Goal: Information Seeking & Learning: Learn about a topic

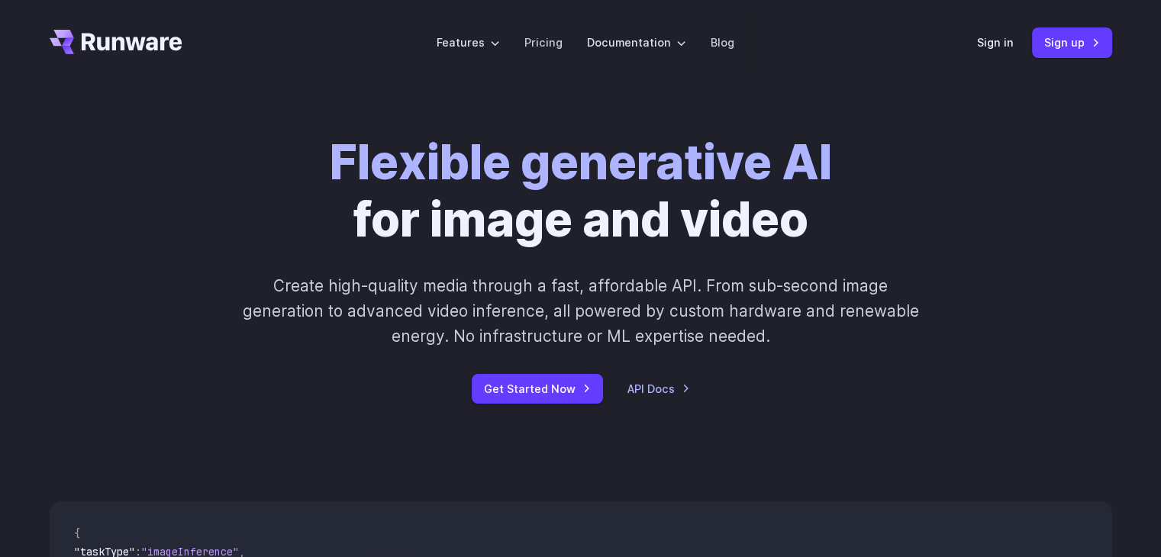
click at [536, 164] on strong "Flexible generative AI" at bounding box center [581, 162] width 502 height 57
click at [534, 39] on link "Pricing" at bounding box center [544, 43] width 38 height 18
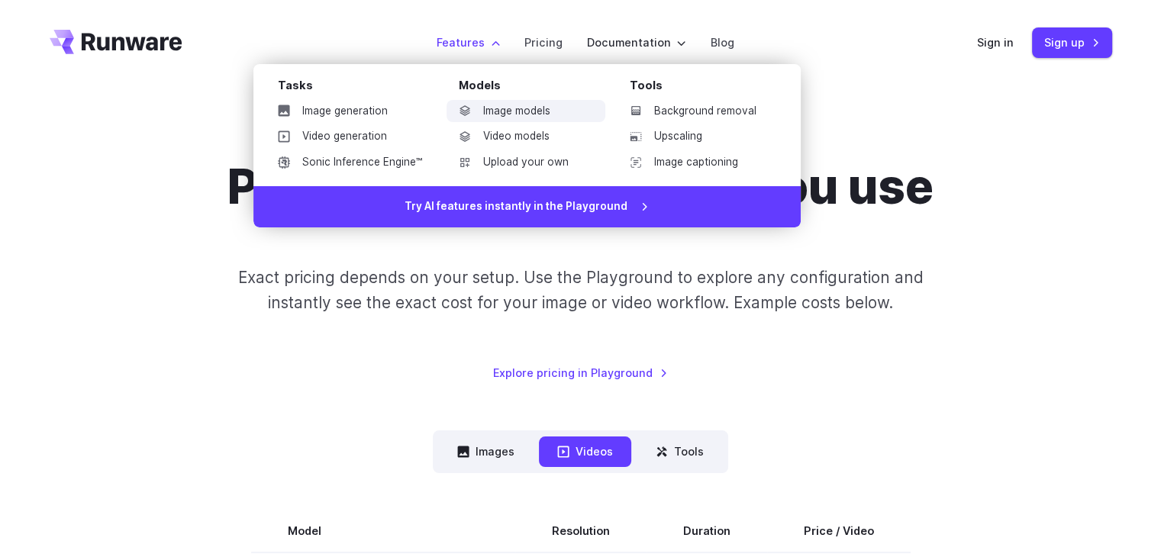
click at [504, 117] on link "Image models" at bounding box center [526, 111] width 159 height 23
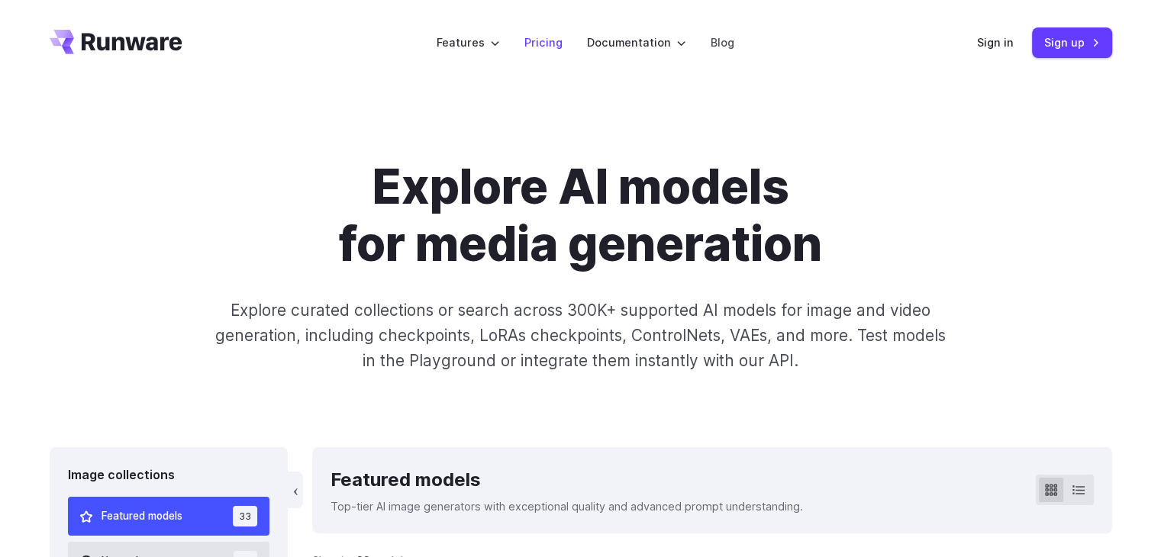
click at [546, 43] on link "Pricing" at bounding box center [544, 43] width 38 height 18
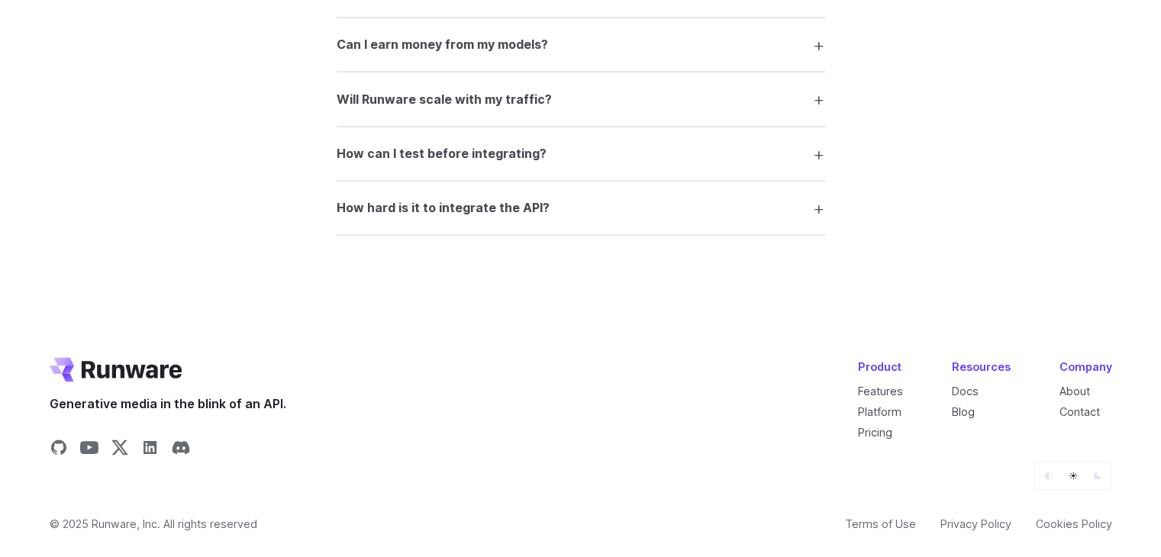
scroll to position [3027, 0]
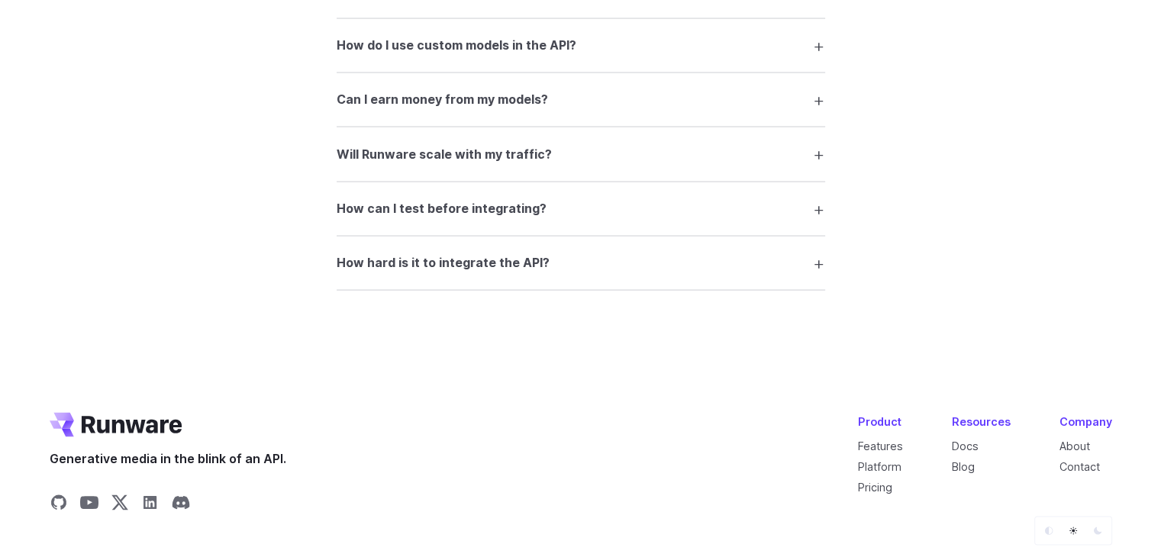
click at [582, 278] on summary "How hard is it to integrate the API?" at bounding box center [581, 263] width 489 height 29
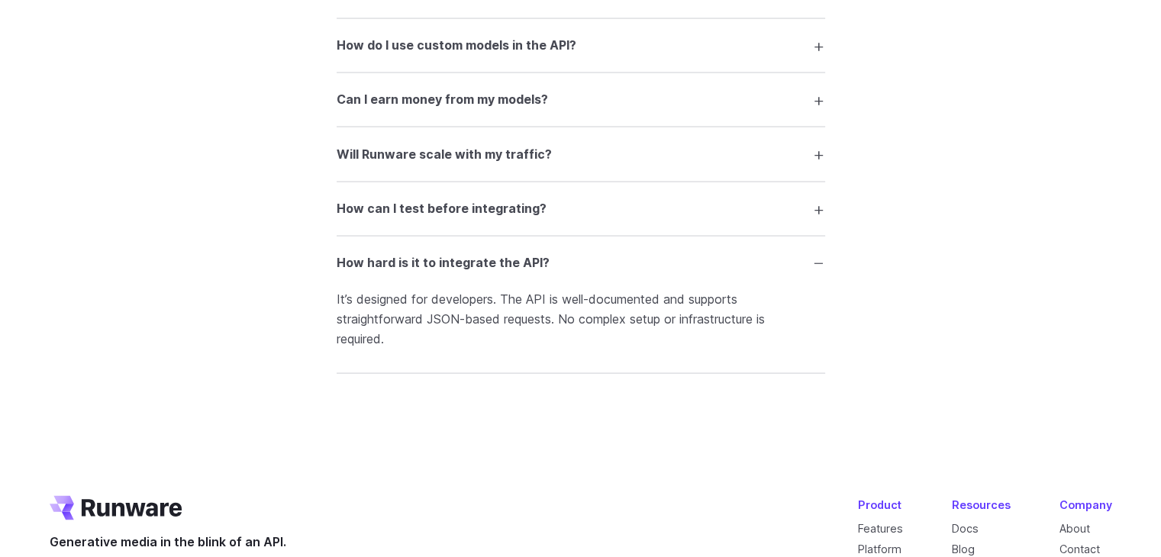
click at [582, 278] on summary "How hard is it to integrate the API?" at bounding box center [581, 263] width 489 height 29
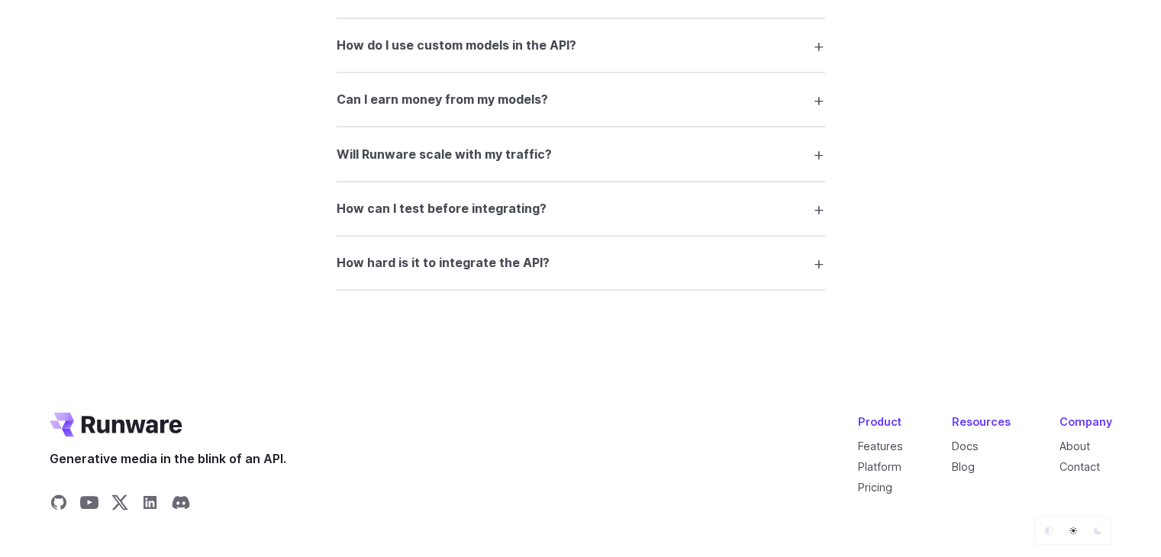
click at [595, 224] on summary "How can I test before integrating?" at bounding box center [581, 209] width 489 height 29
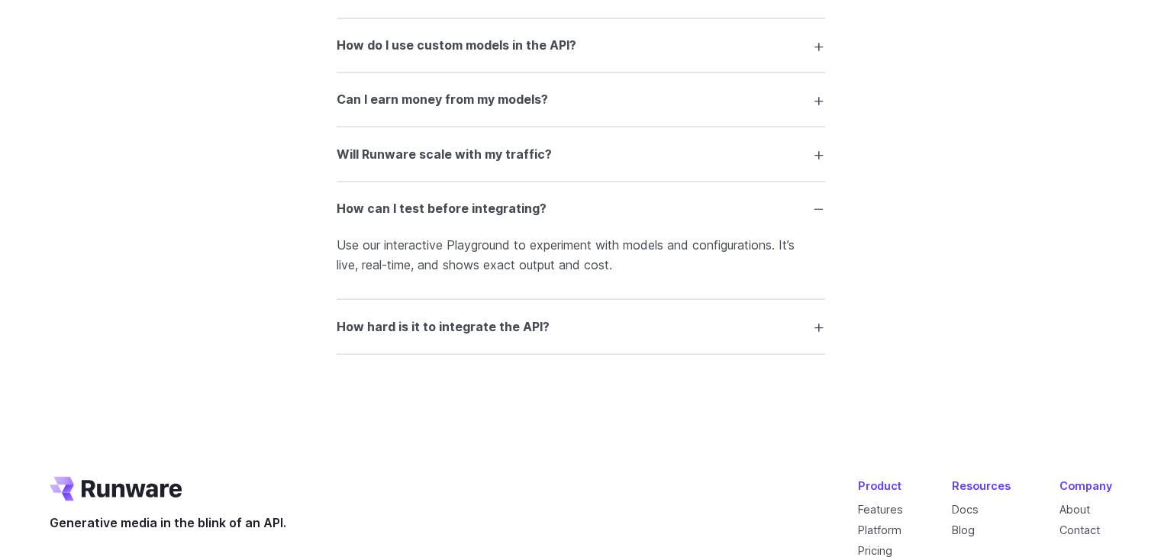
click at [595, 224] on summary "How can I test before integrating?" at bounding box center [581, 209] width 489 height 29
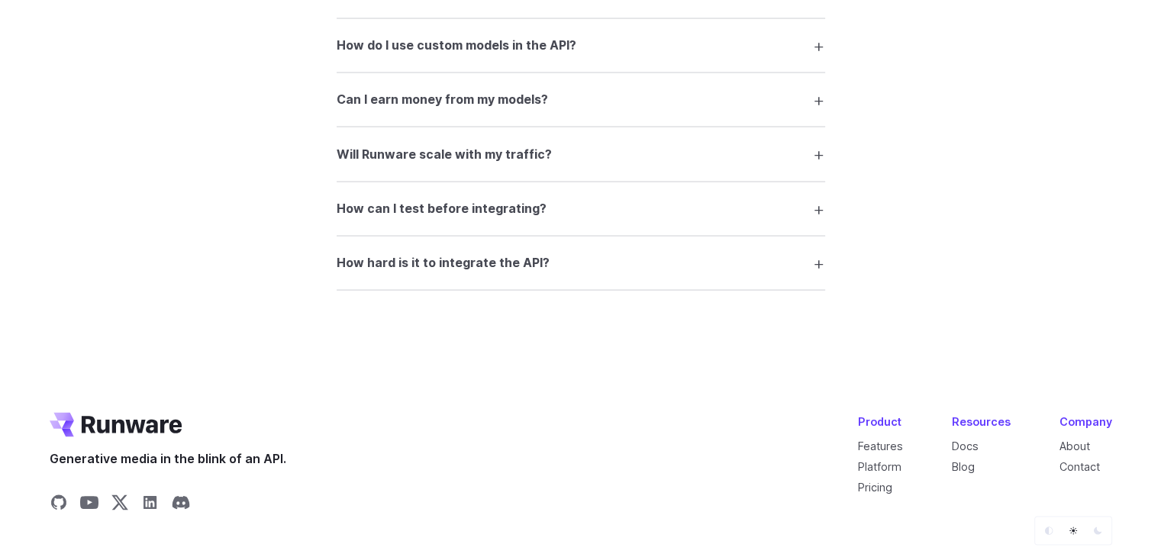
click at [604, 169] on summary "Will Runware scale with my traffic?" at bounding box center [581, 154] width 489 height 29
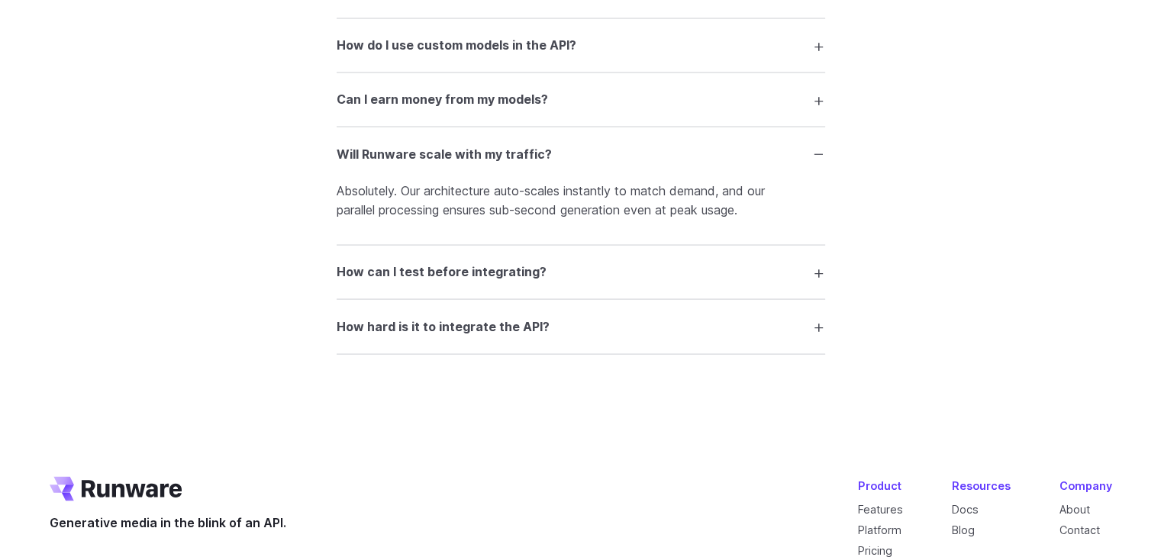
click at [604, 169] on summary "Will Runware scale with my traffic?" at bounding box center [581, 154] width 489 height 29
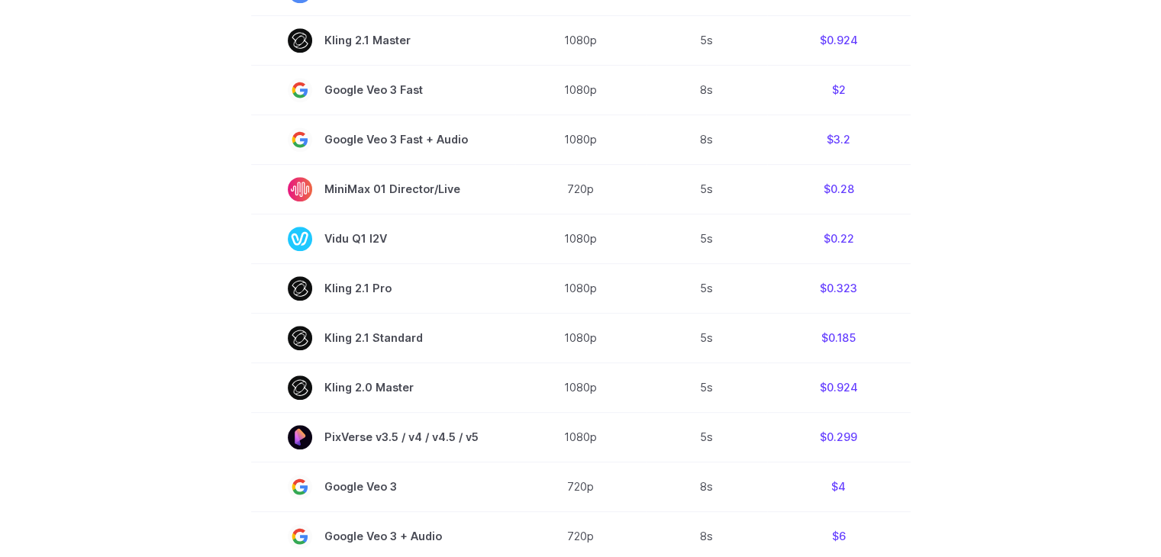
scroll to position [431, 0]
